Goal: Task Accomplishment & Management: Complete application form

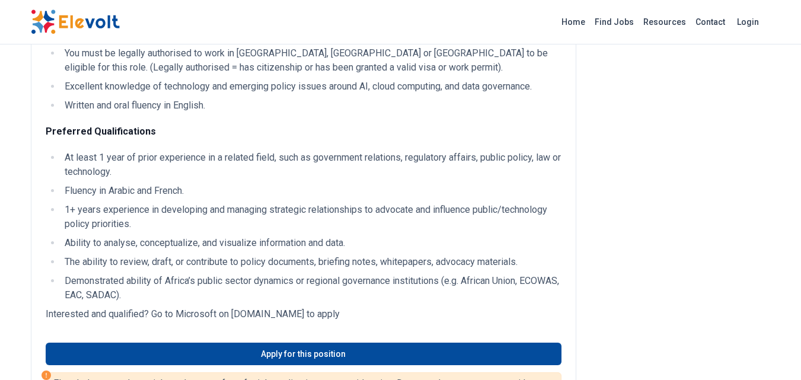
scroll to position [480, 0]
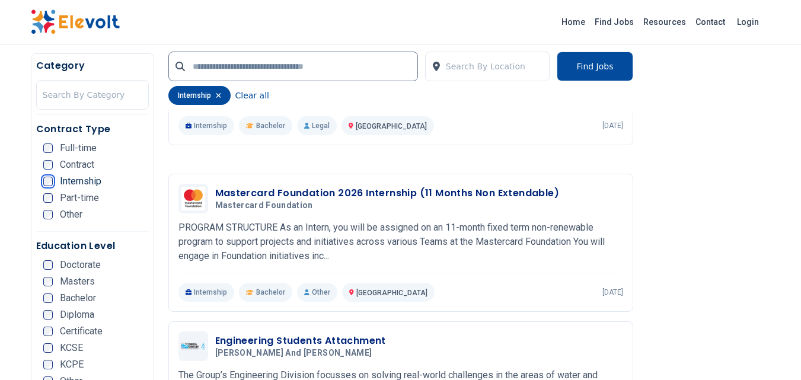
scroll to position [1008, 0]
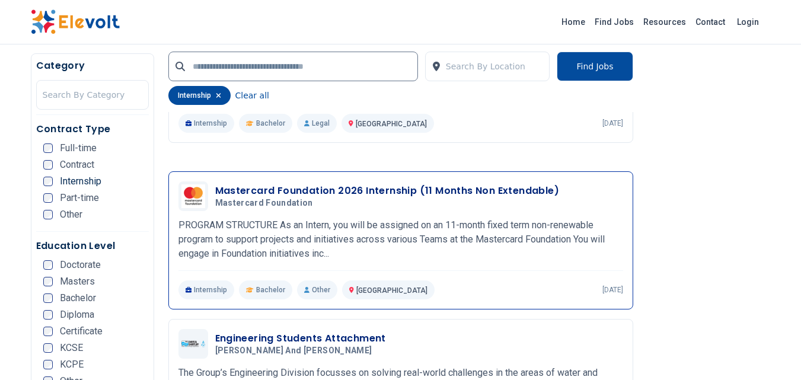
click at [412, 252] on div "Mastercard Foundation 2026 Internship (11 Months Non Extendable) Mastercard Fou…" at bounding box center [400, 240] width 444 height 118
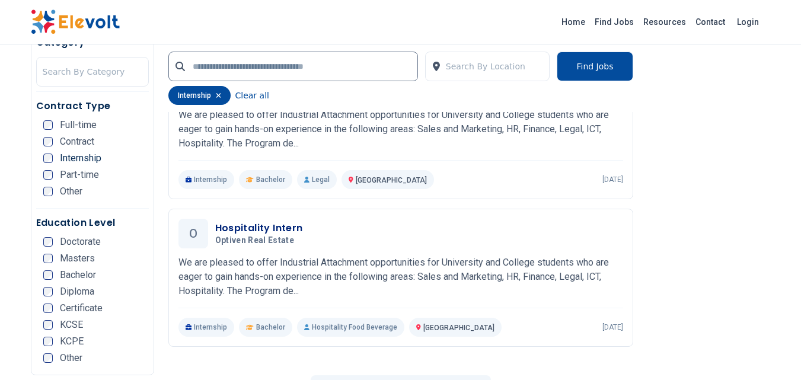
scroll to position [2326, 0]
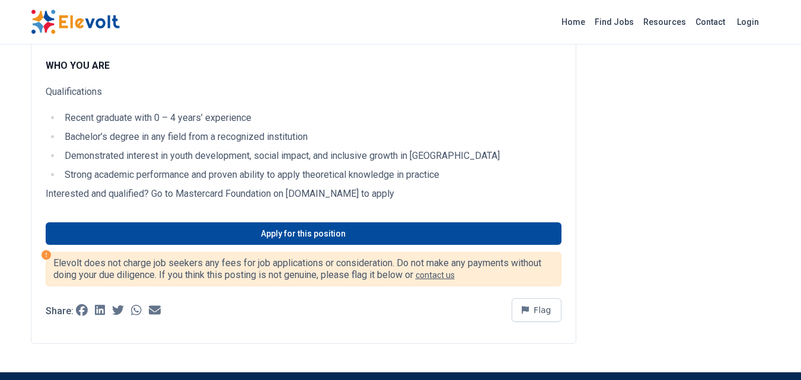
scroll to position [581, 0]
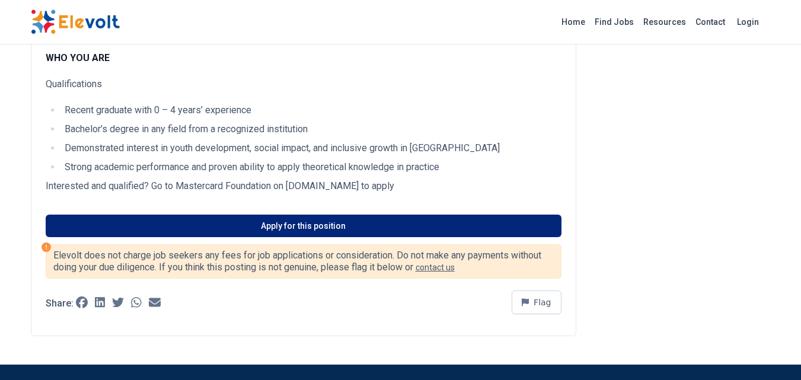
click at [312, 215] on link "Apply for this position" at bounding box center [304, 226] width 516 height 23
